Goal: Task Accomplishment & Management: Manage account settings

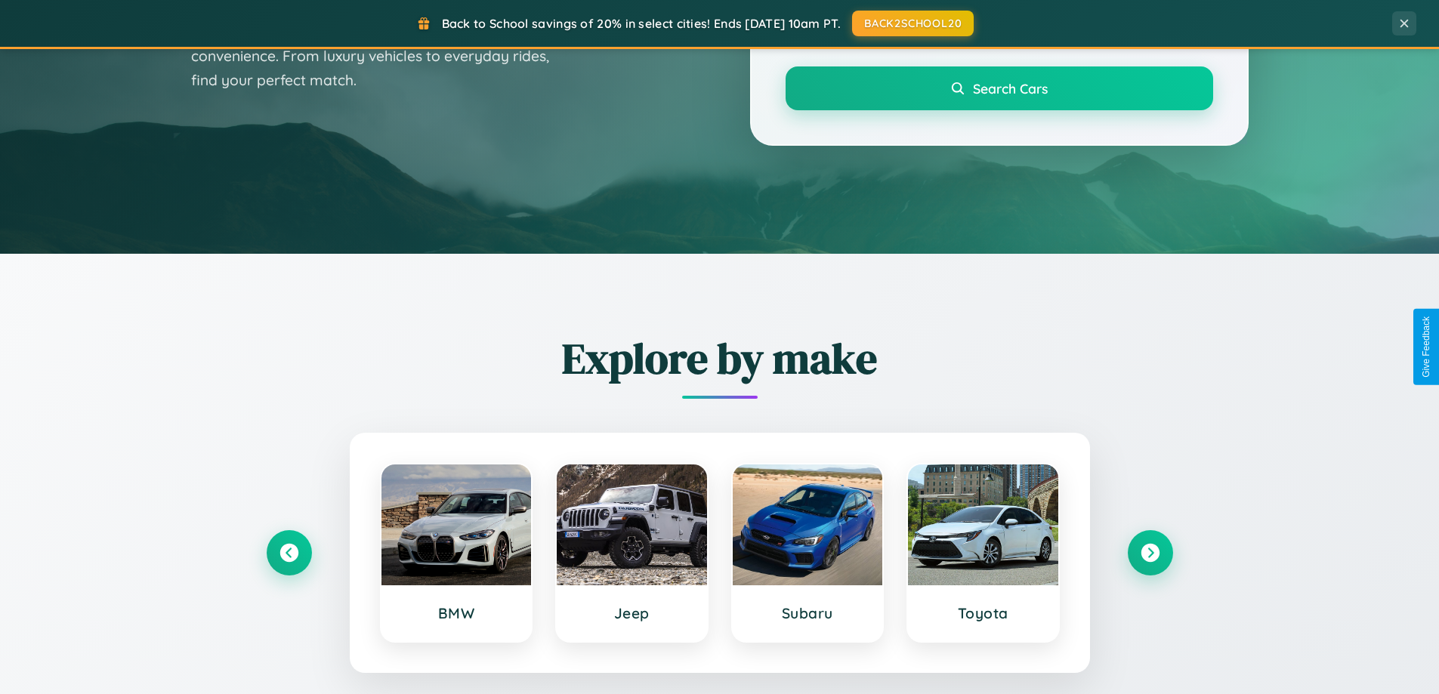
scroll to position [1040, 0]
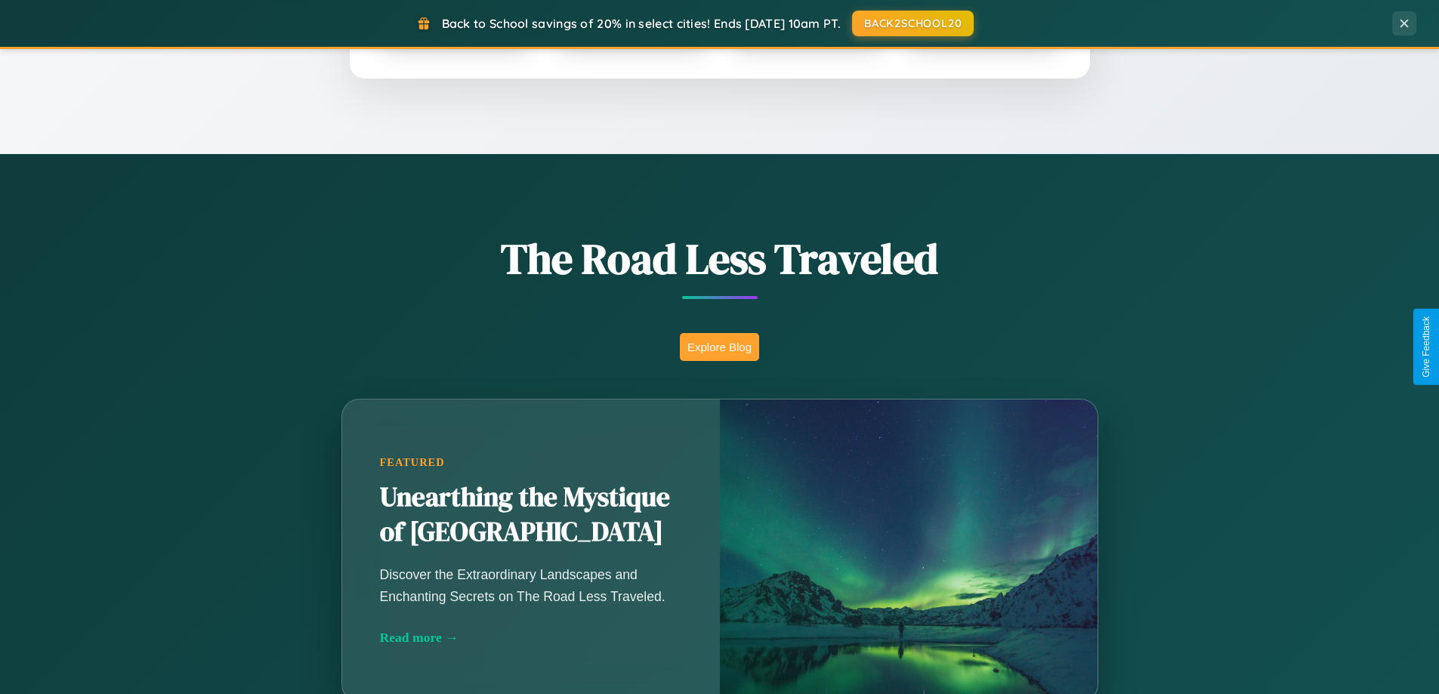
click at [719, 347] on button "Explore Blog" at bounding box center [719, 347] width 79 height 28
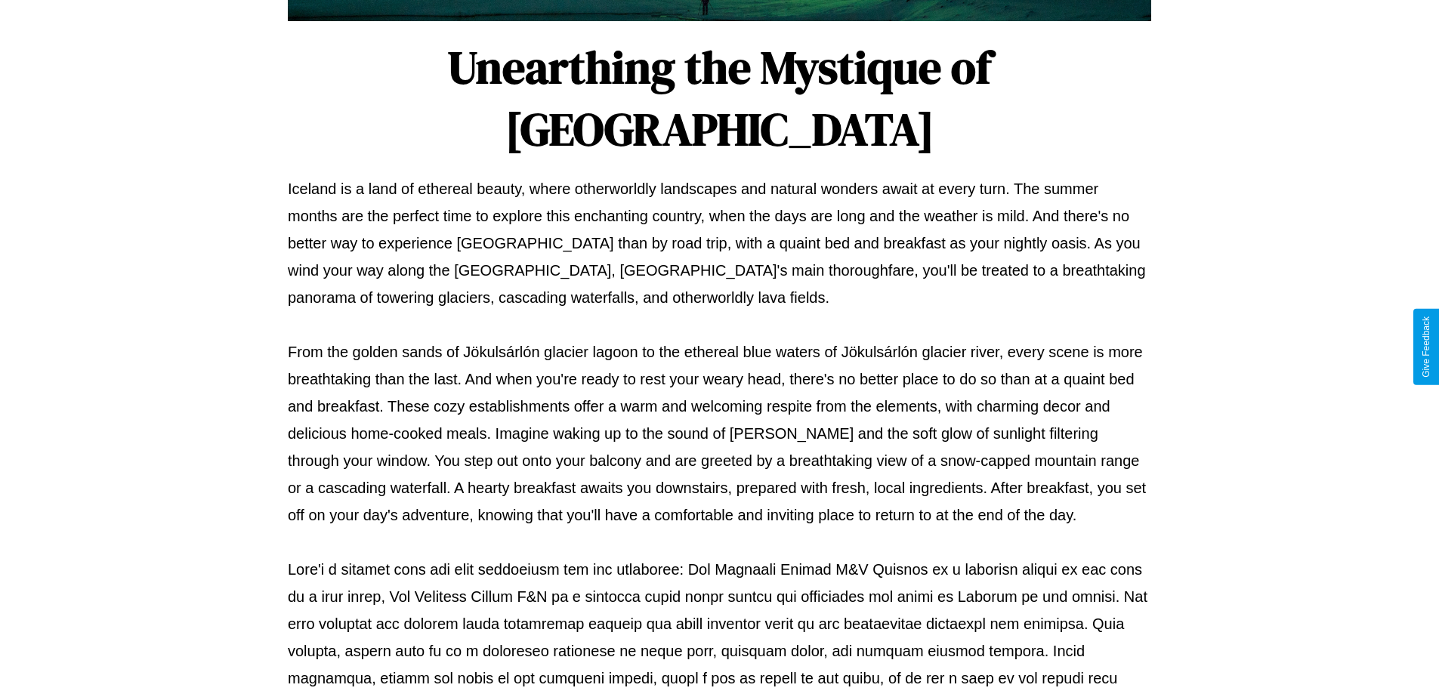
scroll to position [489, 0]
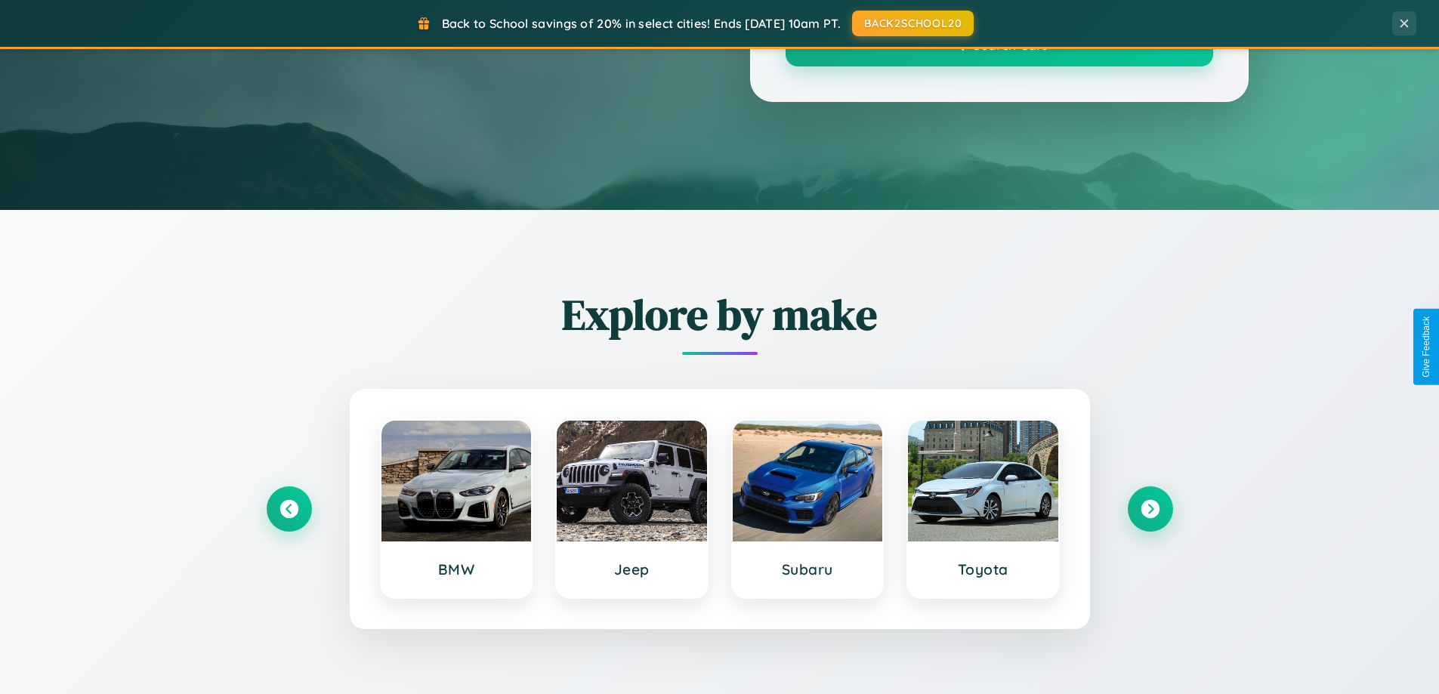
scroll to position [1040, 0]
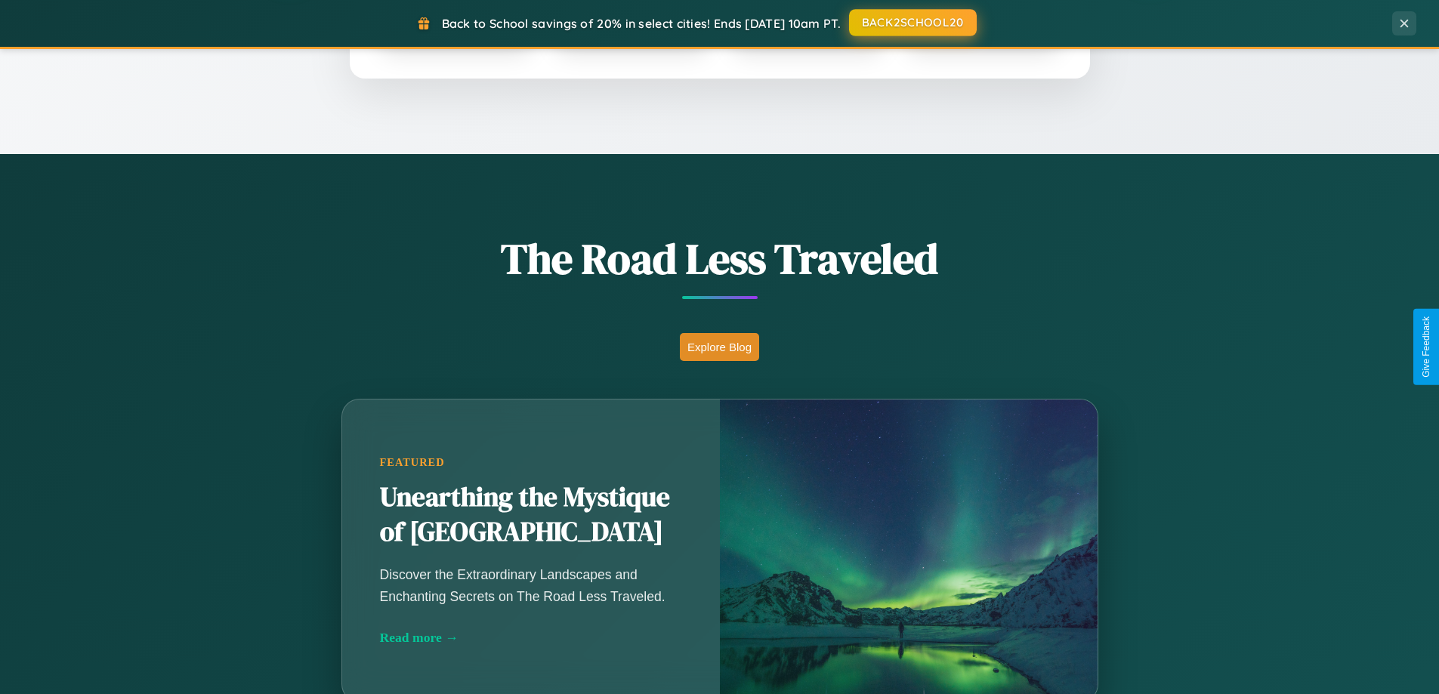
click at [912, 23] on button "BACK2SCHOOL20" at bounding box center [913, 22] width 128 height 27
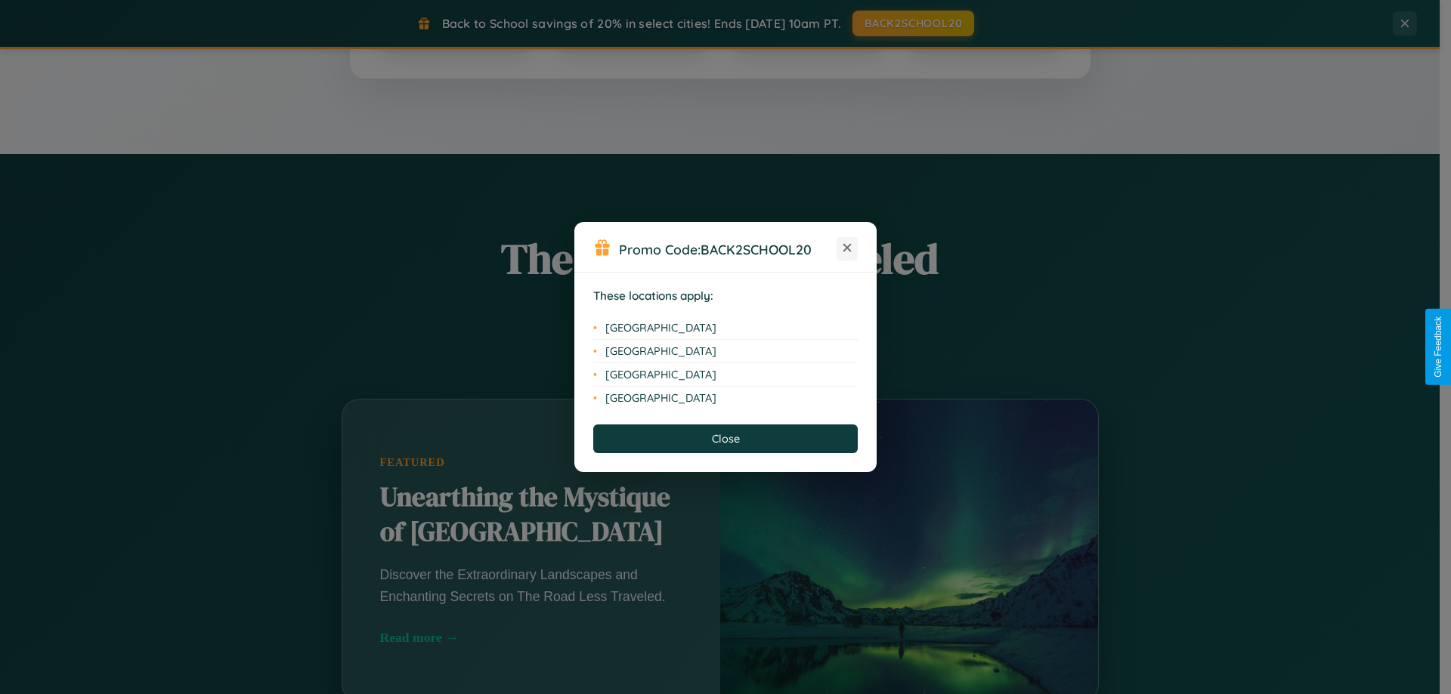
click at [847, 249] on icon at bounding box center [847, 248] width 8 height 8
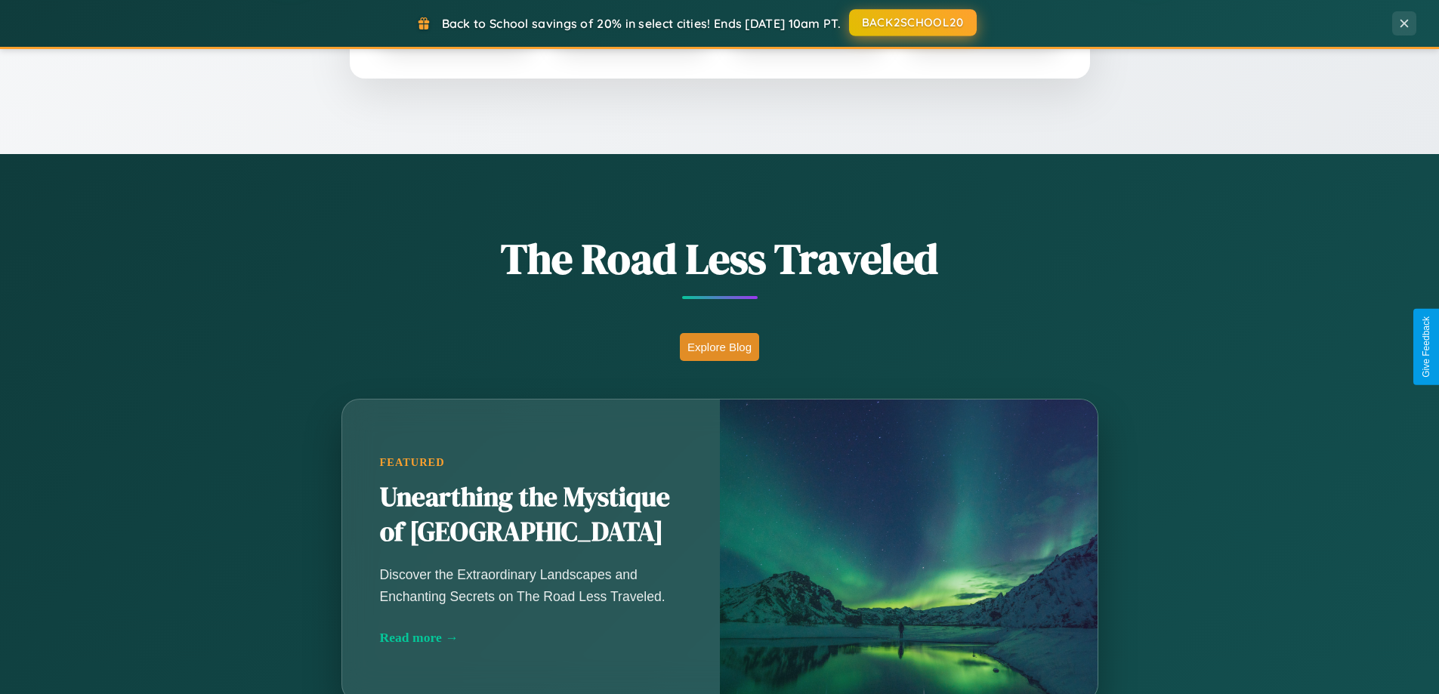
click at [912, 23] on button "BACK2SCHOOL20" at bounding box center [913, 22] width 128 height 27
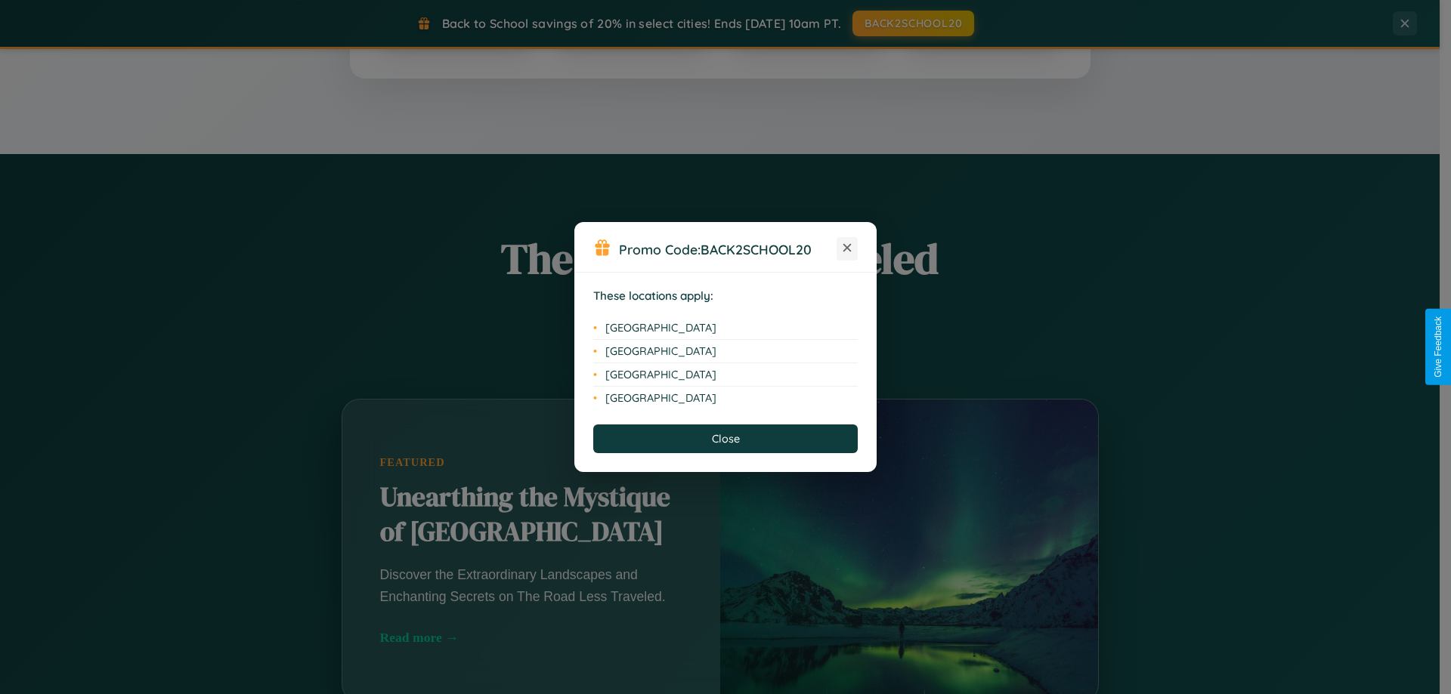
click at [847, 249] on icon at bounding box center [847, 248] width 8 height 8
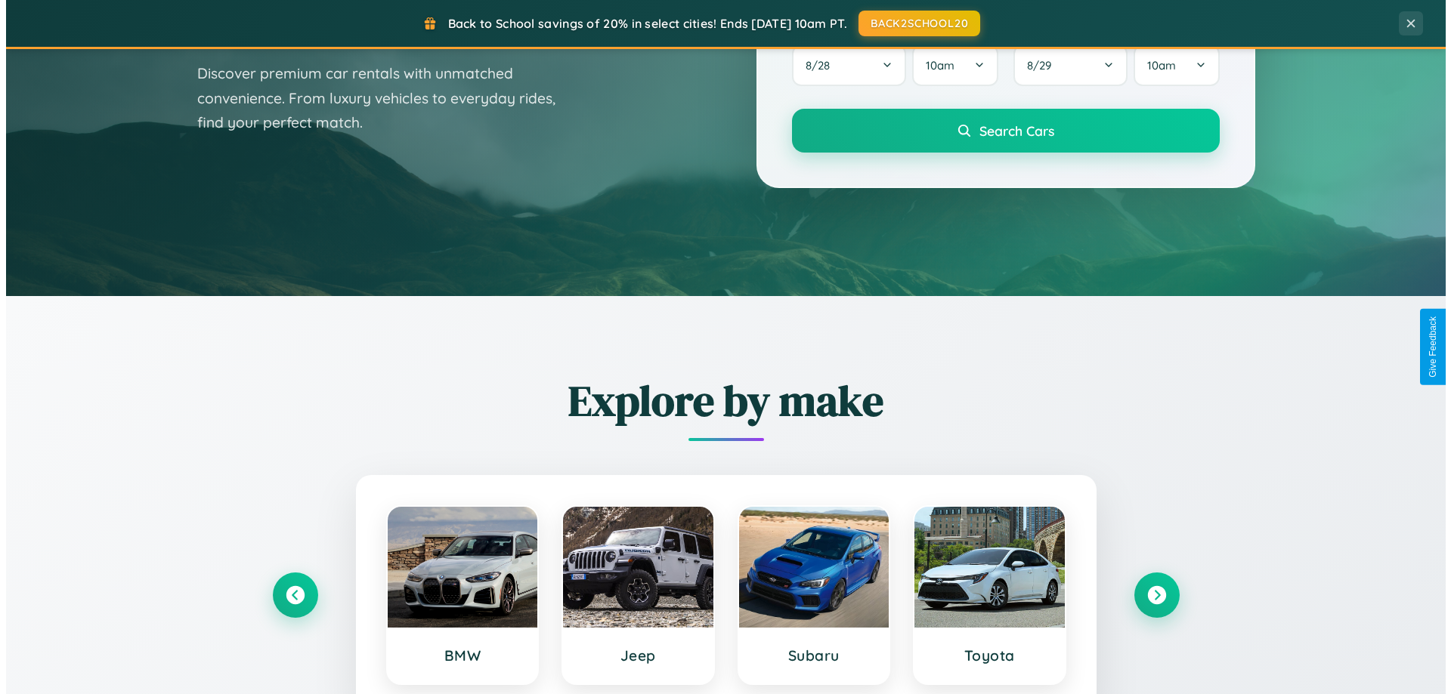
scroll to position [0, 0]
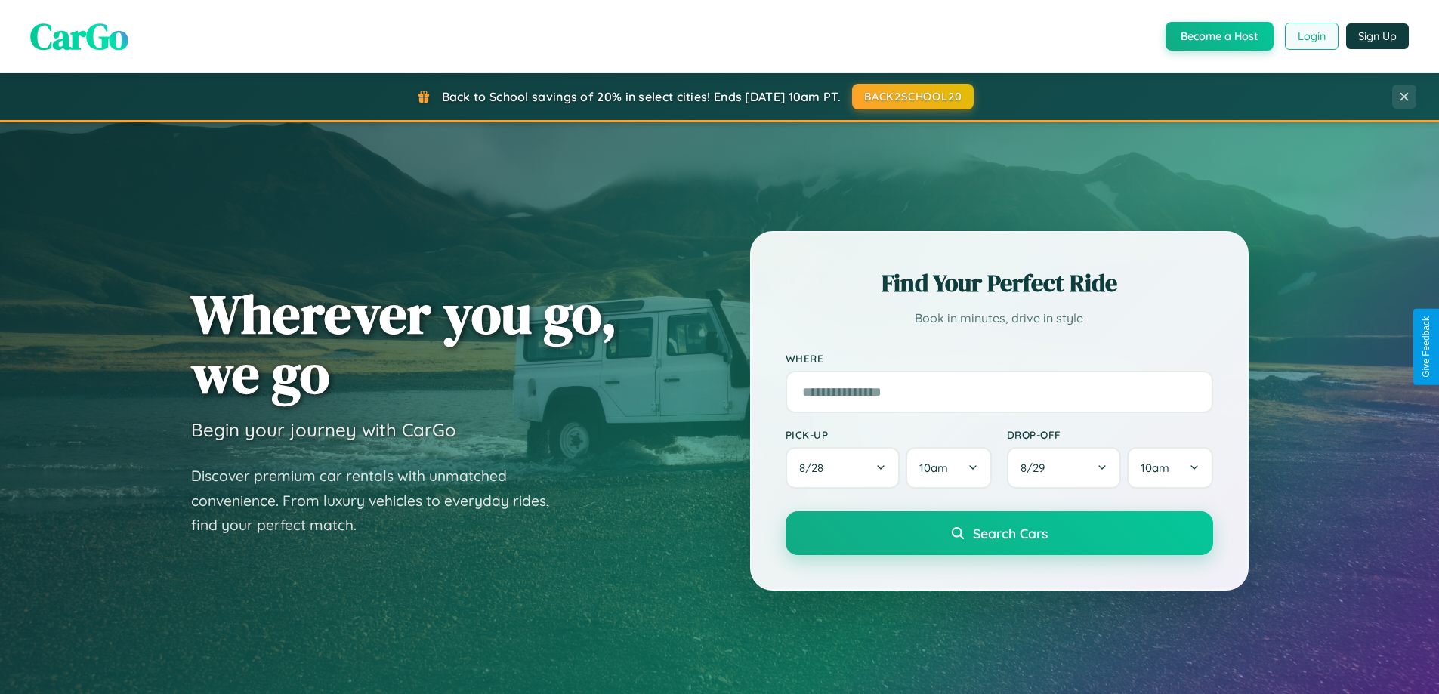
click at [1311, 36] on button "Login" at bounding box center [1312, 36] width 54 height 27
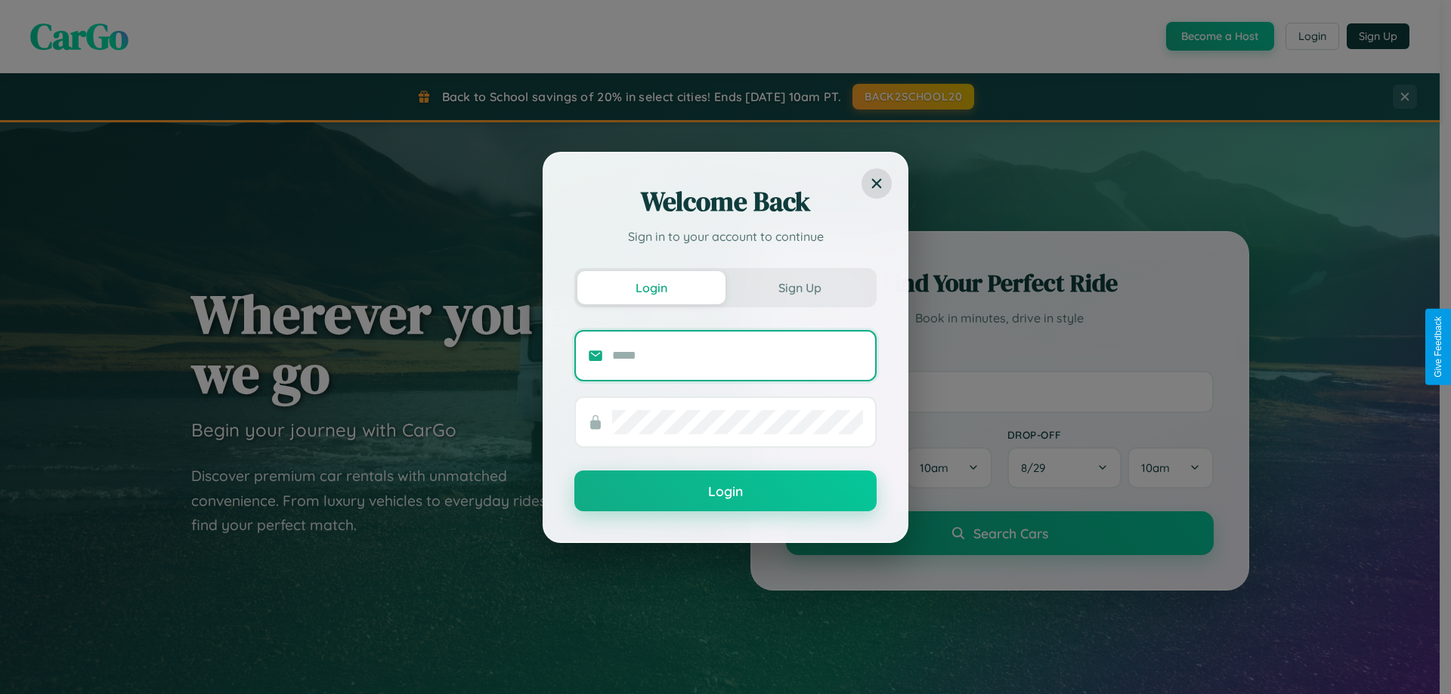
click at [737, 355] on input "text" at bounding box center [737, 356] width 251 height 24
type input "**********"
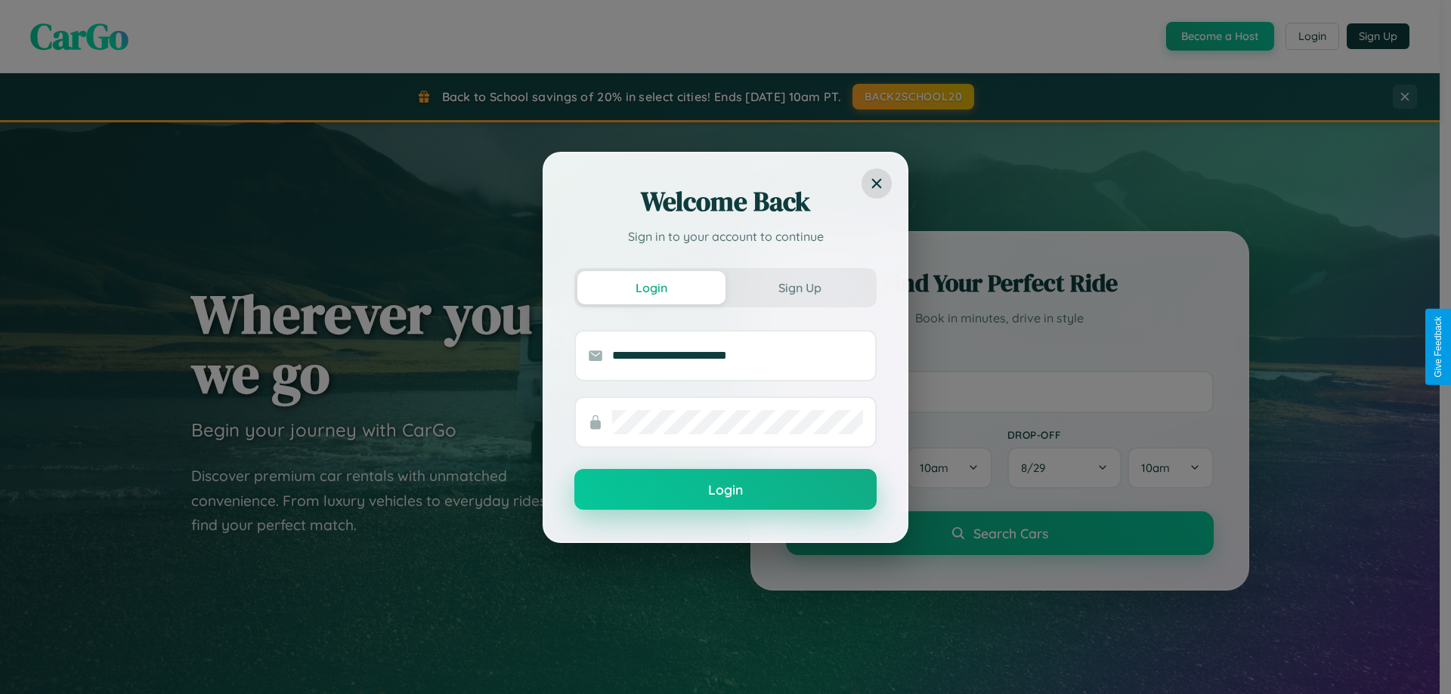
click at [725, 490] on button "Login" at bounding box center [725, 489] width 302 height 41
